Goal: Information Seeking & Learning: Learn about a topic

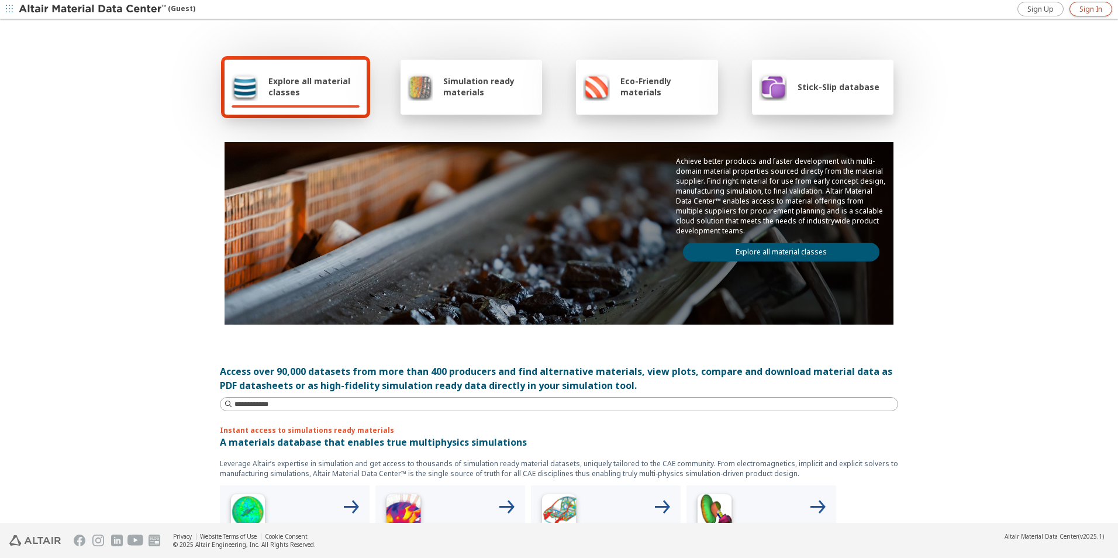
click at [1085, 9] on span "Sign In" at bounding box center [1090, 9] width 23 height 9
click at [283, 77] on span "Explore all material classes" at bounding box center [313, 86] width 91 height 22
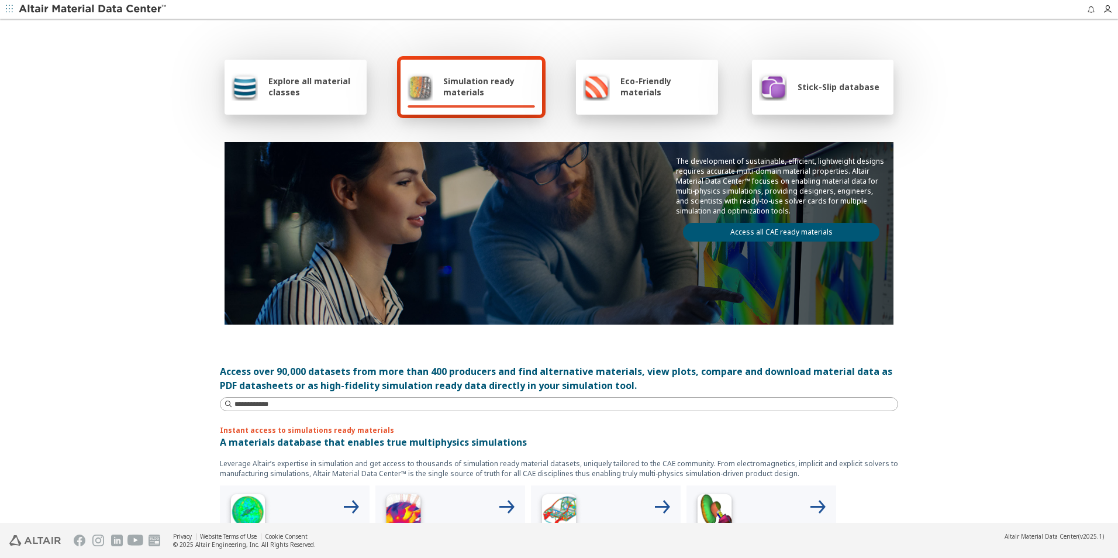
click at [308, 83] on span "Explore all material classes" at bounding box center [313, 86] width 91 height 22
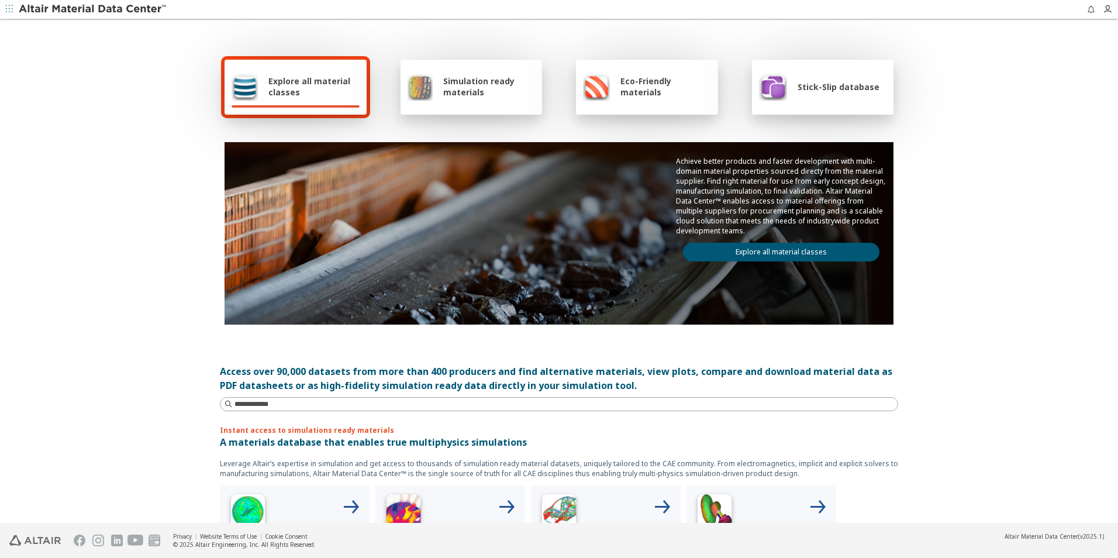
click at [305, 80] on span "Explore all material classes" at bounding box center [313, 86] width 91 height 22
click at [772, 255] on link "Explore all material classes" at bounding box center [781, 252] width 196 height 19
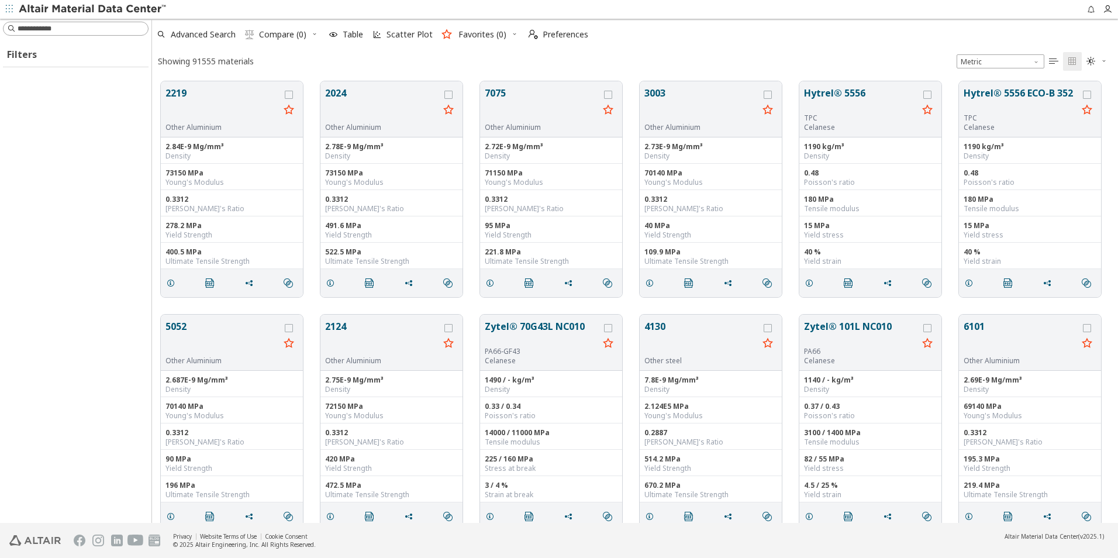
scroll to position [441, 957]
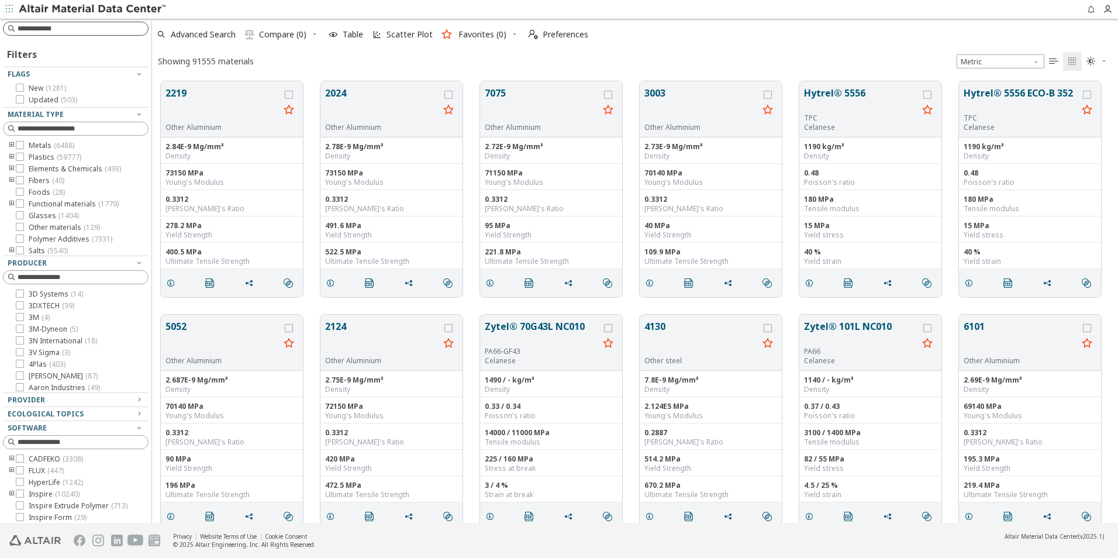
click at [64, 30] on input at bounding box center [83, 29] width 130 height 12
paste input "**********"
type input "**********"
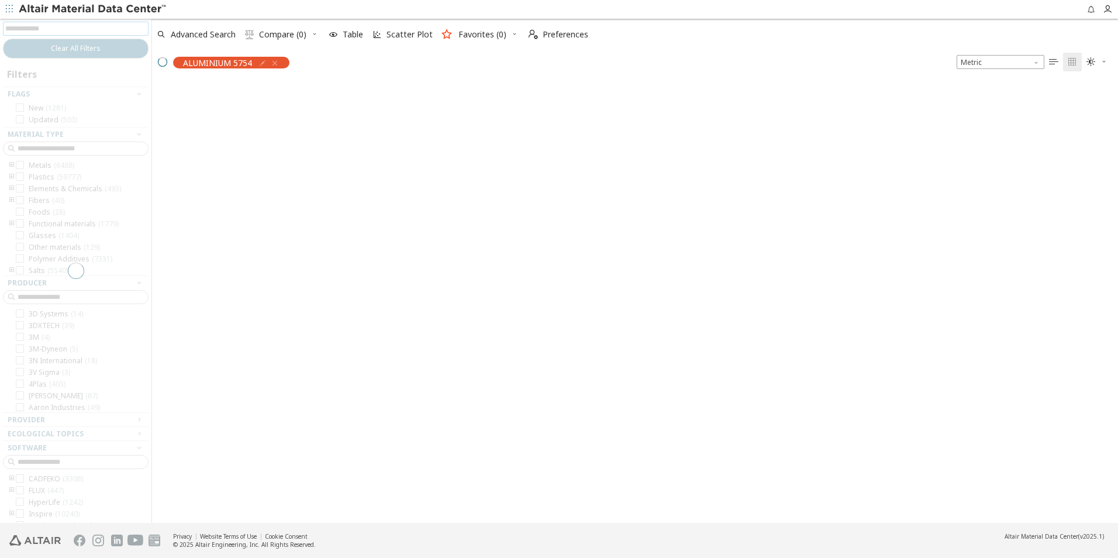
scroll to position [440, 957]
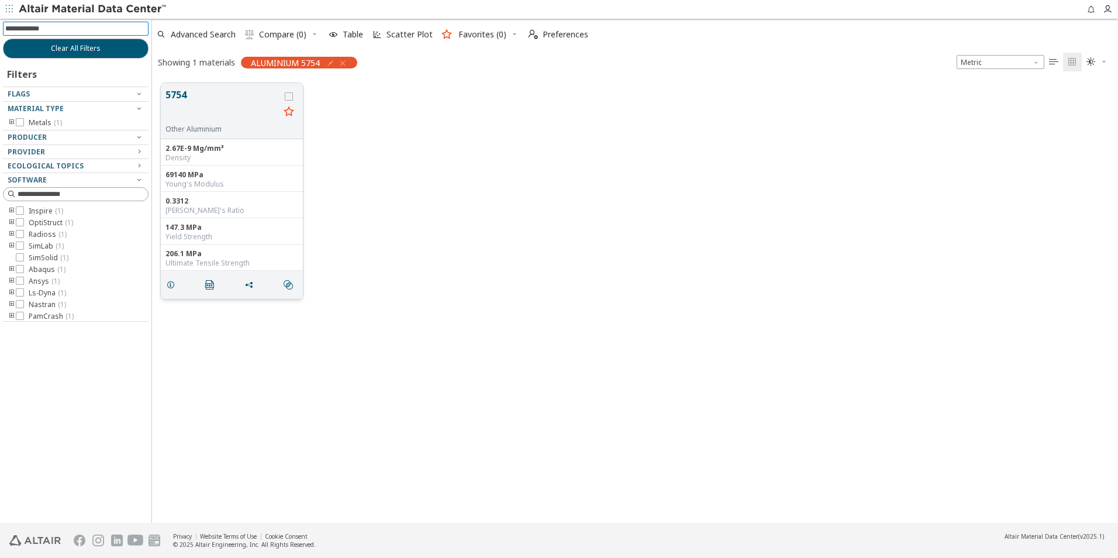
click at [224, 118] on button "5754" at bounding box center [222, 106] width 114 height 37
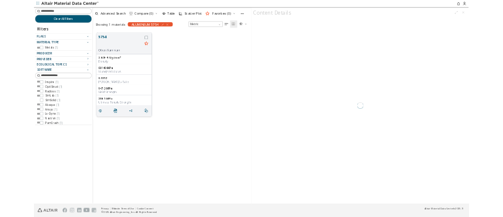
scroll to position [440, 398]
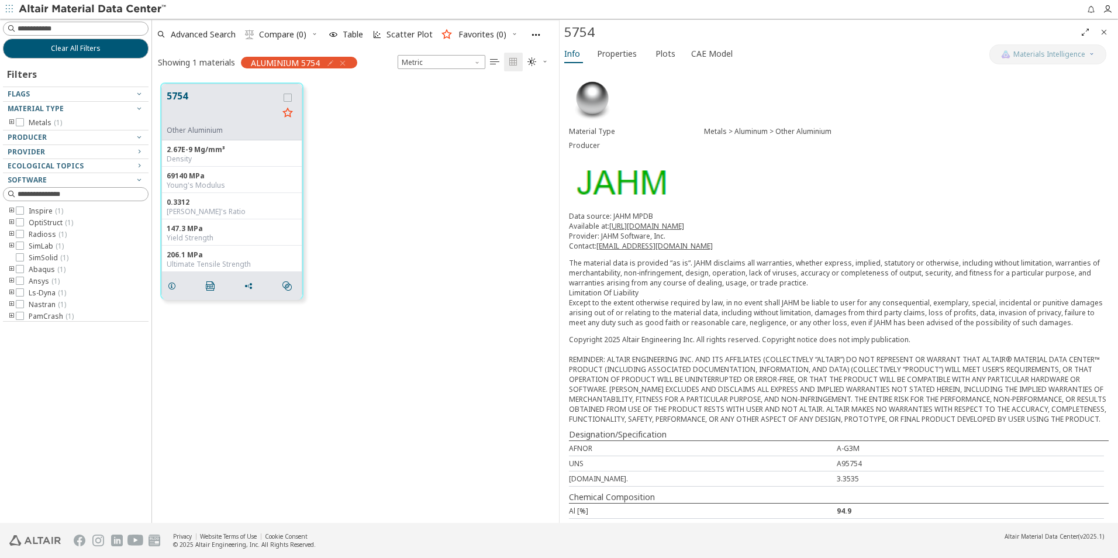
click at [429, 355] on div "5754 Other Aluminium 2.67E-9 Mg/mm³ Density 69140 MPa Young's Modulus 0.3312 Po…" at bounding box center [355, 298] width 407 height 448
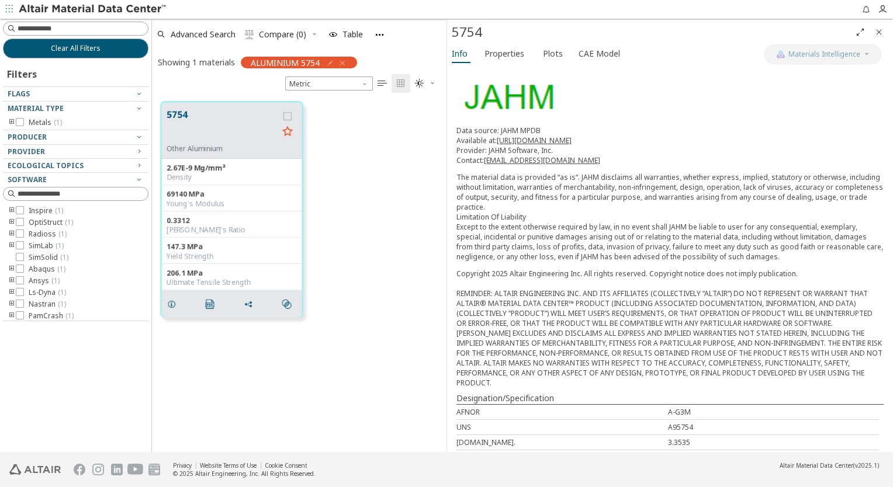
scroll to position [85, 0]
click at [327, 86] on span "Metric" at bounding box center [329, 84] width 88 height 14
click at [369, 179] on div "5754 Other Aluminium 2.67E-9 Mg/mm³ Density 69140 MPa Young's Modulus 0.3312 Po…" at bounding box center [299, 209] width 295 height 233
click at [42, 25] on input at bounding box center [83, 29] width 130 height 12
type input "****"
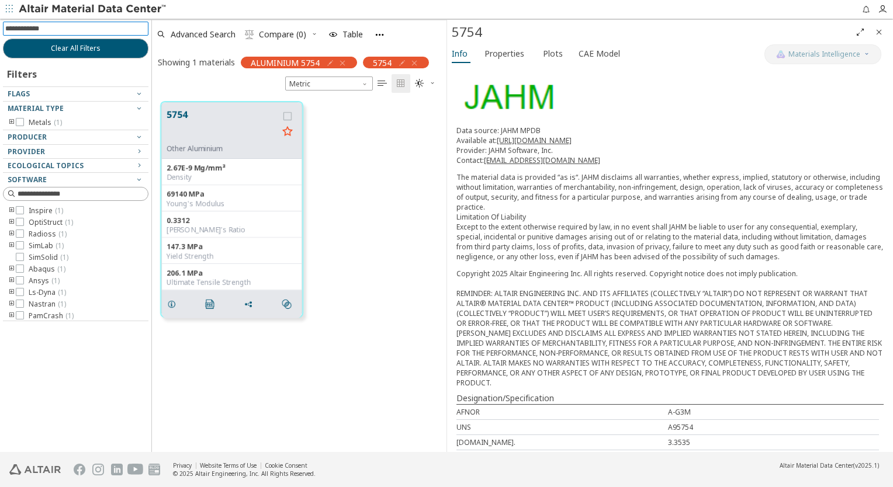
click at [341, 61] on icon "button" at bounding box center [342, 62] width 9 height 9
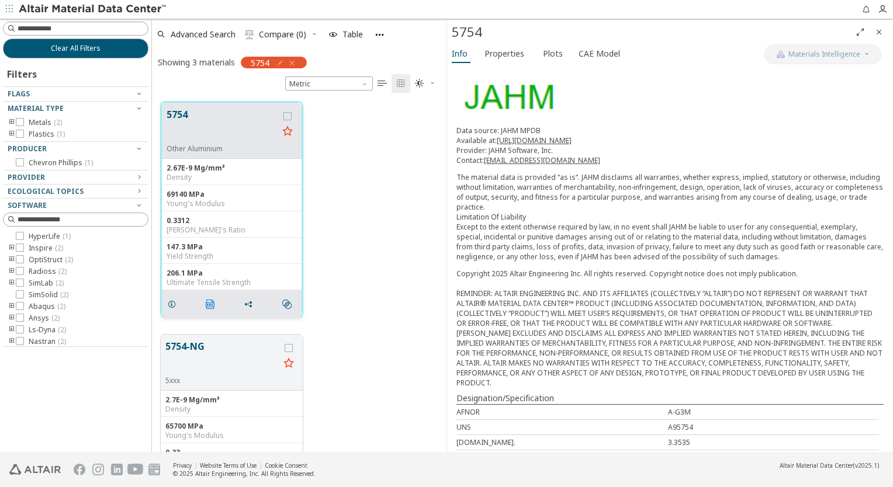
click at [209, 302] on icon "" at bounding box center [210, 304] width 9 height 9
click at [253, 126] on button "5754" at bounding box center [223, 126] width 112 height 37
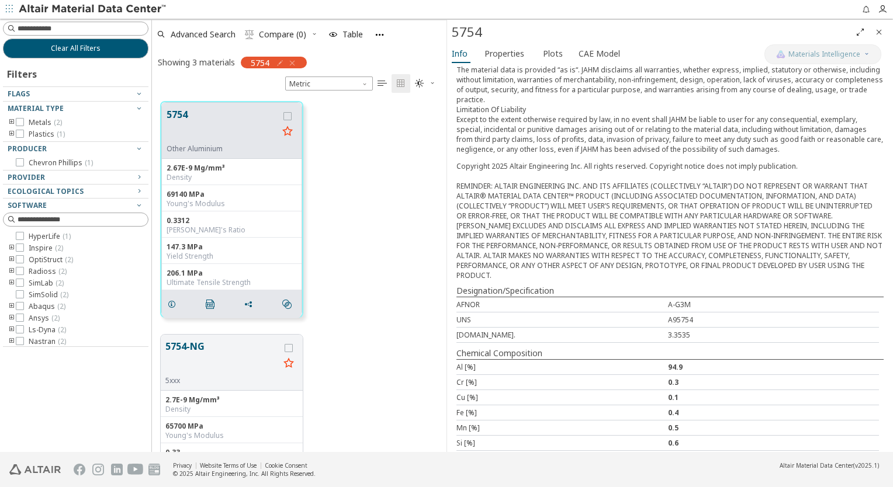
click at [691, 229] on div "Copyright 2025 Altair Engineering Inc. All rights reserved. Copyright notice do…" at bounding box center [670, 220] width 427 height 119
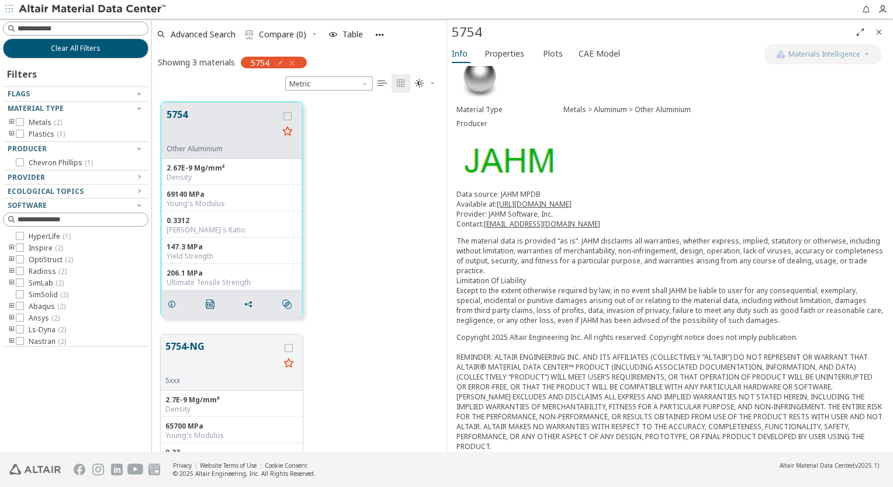
scroll to position [18, 0]
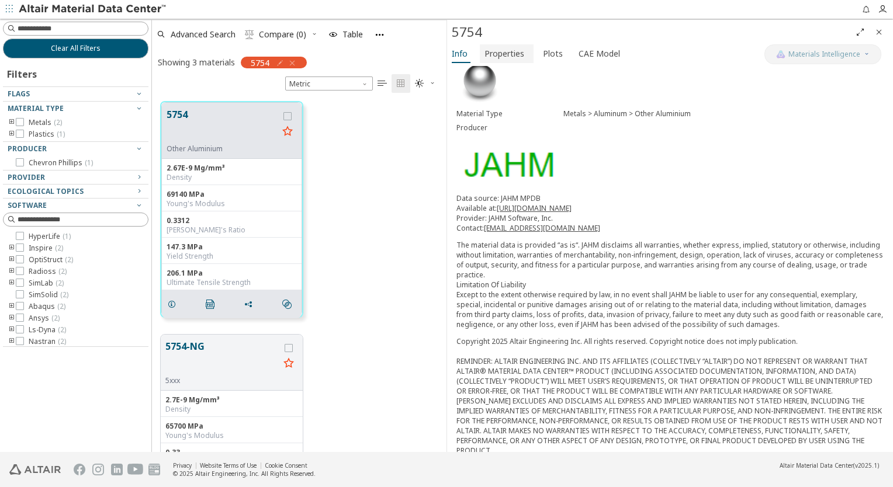
click at [495, 56] on span "Properties" at bounding box center [505, 53] width 40 height 19
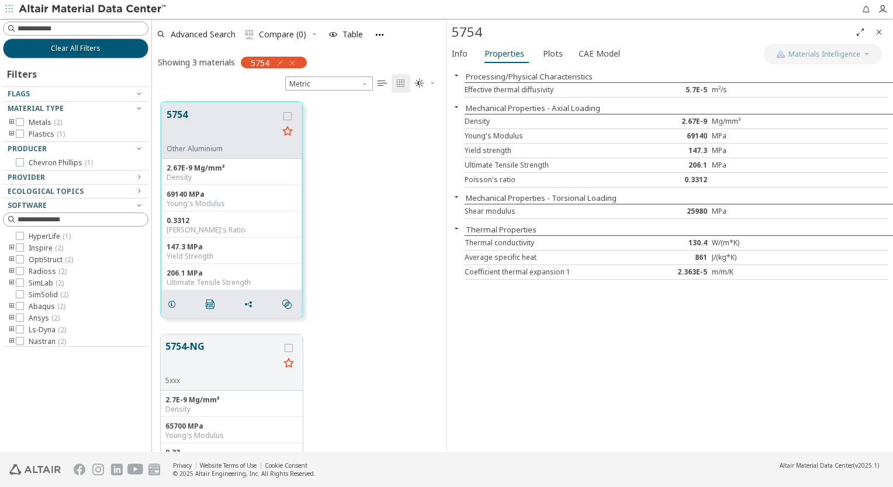
click at [567, 48] on div "Info Properties Plots CAE Model" at bounding box center [605, 55] width 317 height 22
click at [551, 56] on span "Plots" at bounding box center [553, 53] width 20 height 19
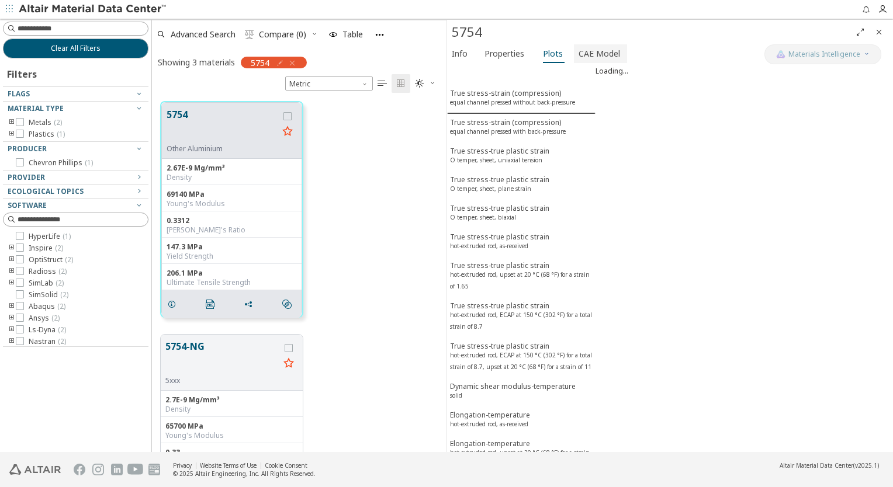
click at [579, 50] on span "CAE Model" at bounding box center [600, 53] width 42 height 19
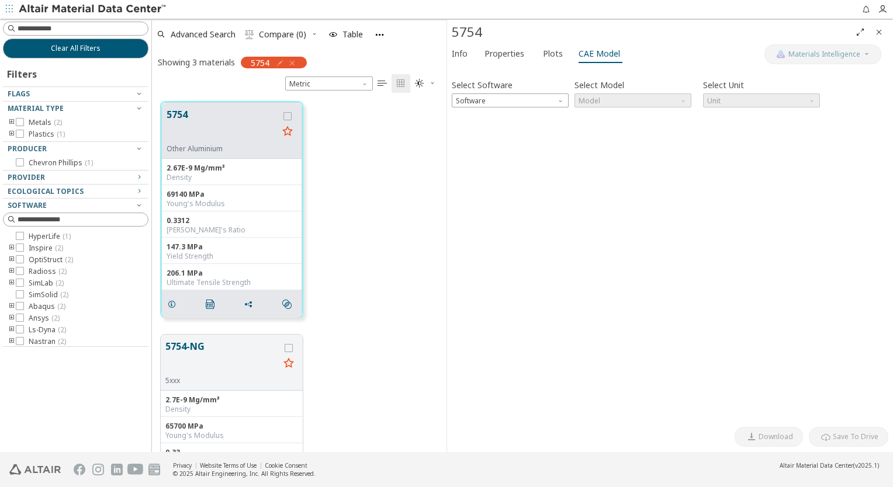
click at [531, 54] on div "Info Properties Plots CAE Model" at bounding box center [605, 55] width 317 height 22
click at [543, 54] on span "Plots" at bounding box center [553, 53] width 20 height 19
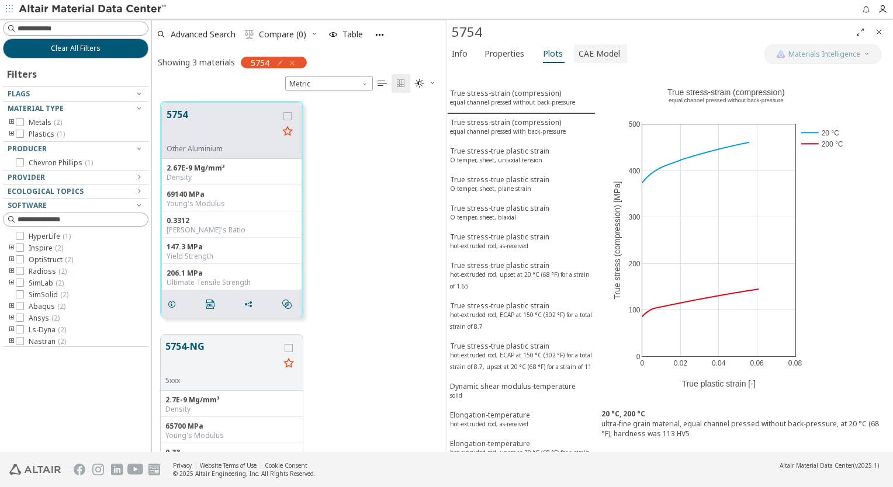
click at [610, 54] on span "CAE Model" at bounding box center [600, 53] width 42 height 19
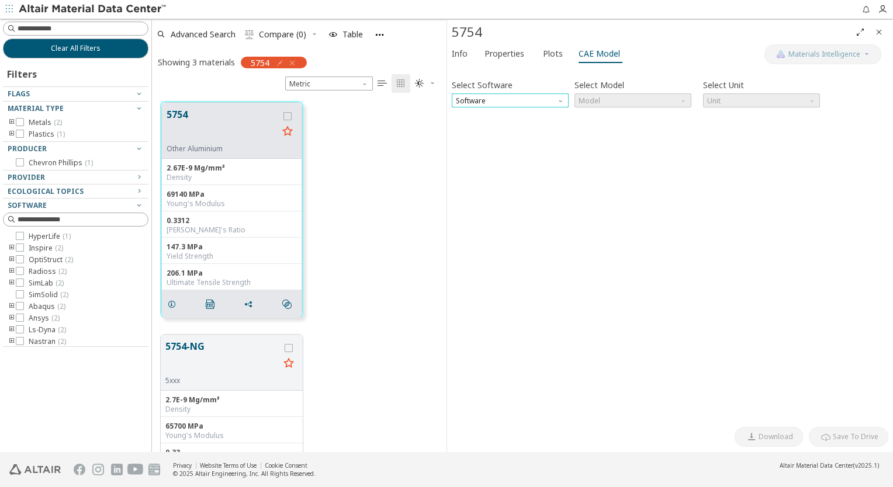
click at [512, 105] on span "Software" at bounding box center [510, 101] width 117 height 14
click at [499, 127] on span "OptiStruct" at bounding box center [511, 129] width 108 height 8
click at [601, 104] on span "Model" at bounding box center [633, 101] width 117 height 14
click at [546, 104] on span "OptiStruct" at bounding box center [510, 101] width 117 height 14
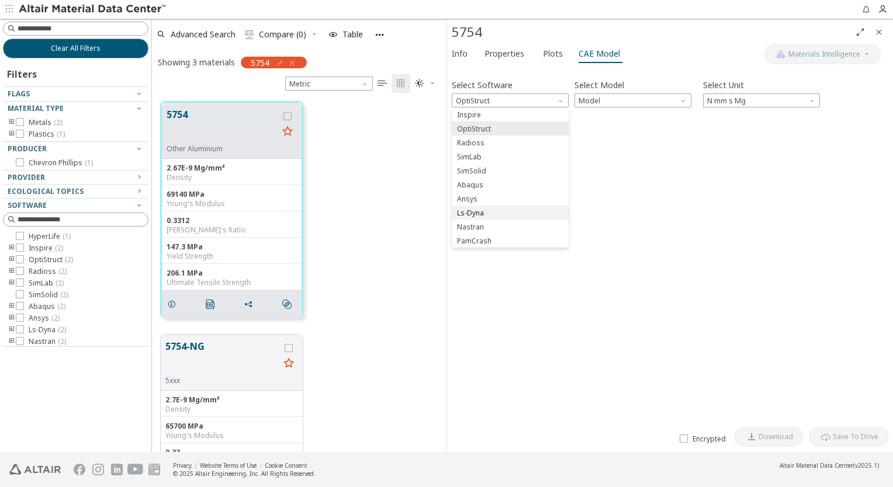
click at [514, 210] on span "Ls-Dyna" at bounding box center [511, 213] width 108 height 8
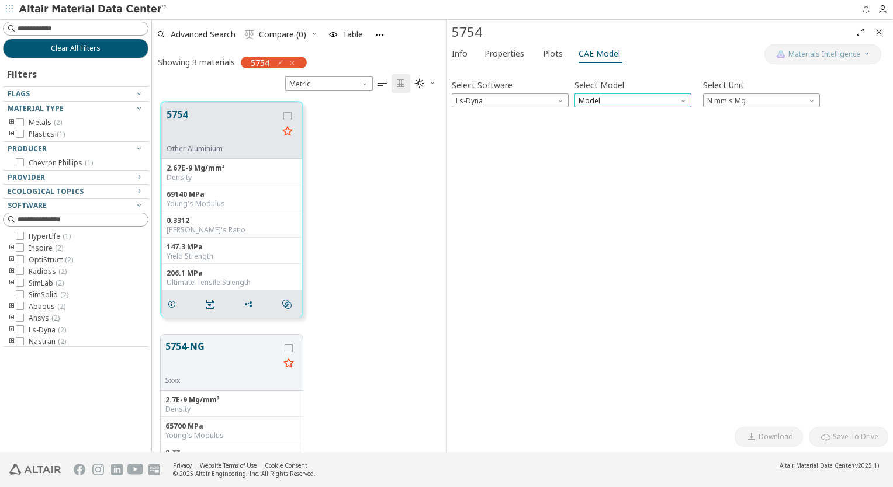
click at [594, 104] on span "Model" at bounding box center [633, 101] width 117 height 14
click at [603, 130] on span "Mat24" at bounding box center [633, 129] width 108 height 8
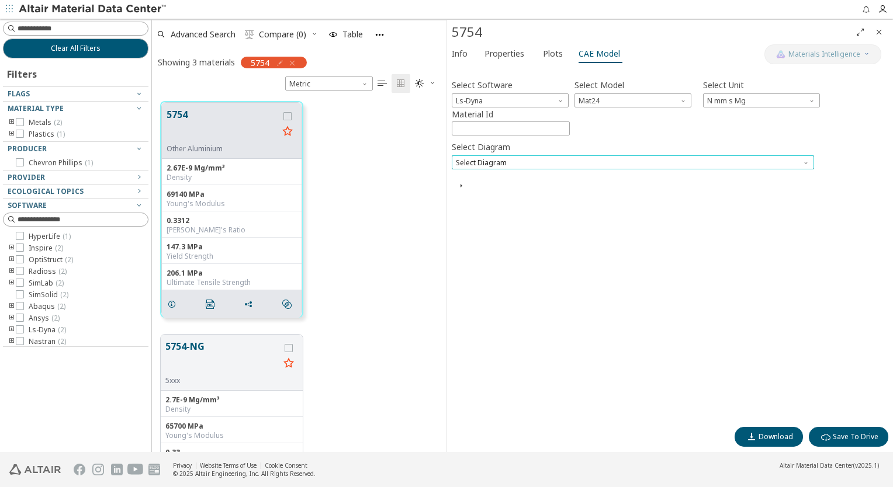
click at [630, 162] on span "Select Diagram" at bounding box center [633, 162] width 362 height 14
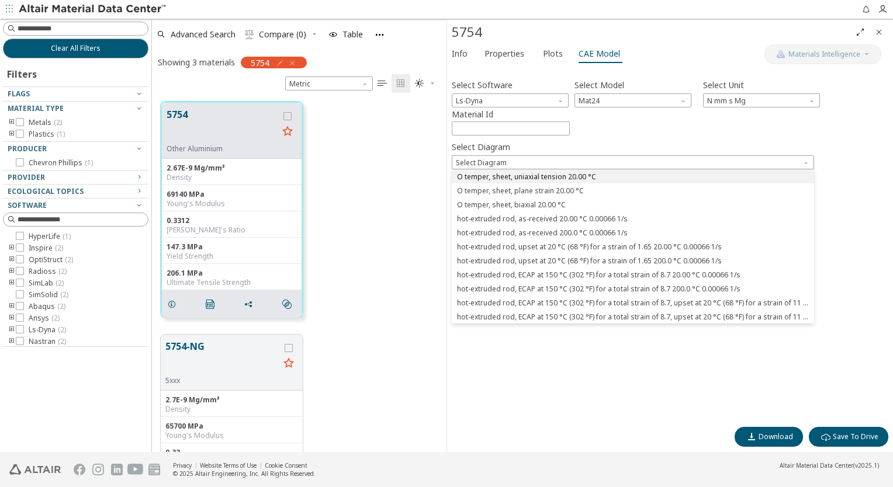
click at [583, 183] on button "O temper, sheet, uniaxial tension 20.00 °C" at bounding box center [633, 177] width 362 height 14
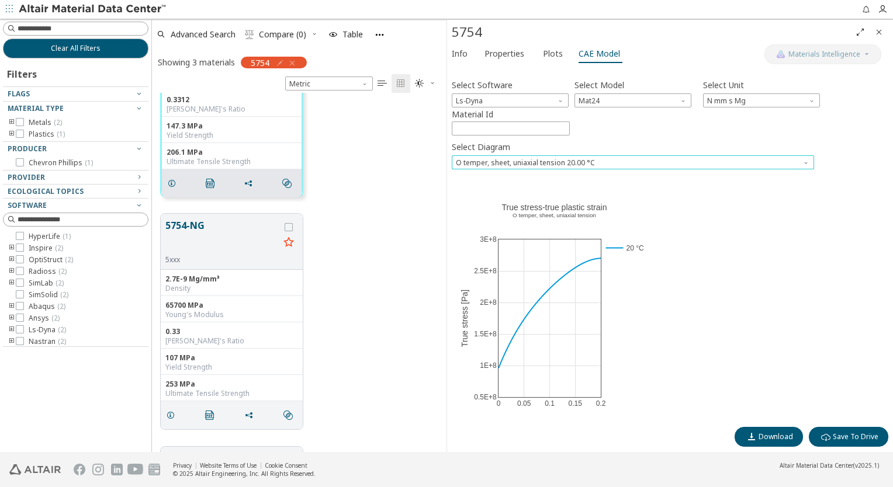
scroll to position [0, 0]
